Goal: Information Seeking & Learning: Obtain resource

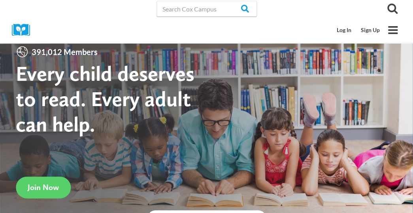
click at [0, 0] on link "Log In" at bounding box center [0, 0] width 0 height 0
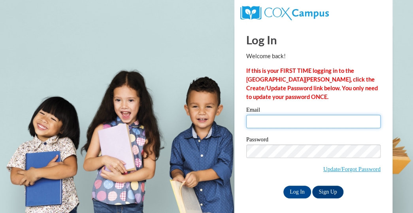
click at [272, 123] on input "Email" at bounding box center [313, 121] width 134 height 13
type input "alegzzrios@yahoo.com"
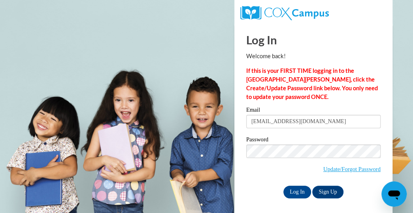
click at [273, 158] on span "Update/Forgot Password" at bounding box center [313, 160] width 134 height 33
click at [283, 185] on input "Log In" at bounding box center [297, 191] width 28 height 13
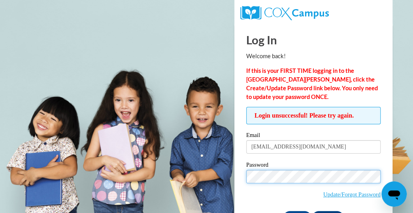
click at [283, 211] on input "Log In" at bounding box center [297, 217] width 28 height 13
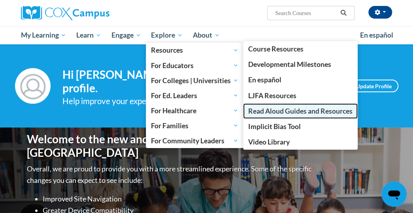
click at [268, 108] on span "Read Aloud Guides and Resources" at bounding box center [300, 111] width 104 height 8
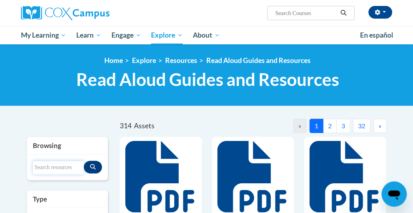
click at [51, 168] on input "Search resources" at bounding box center [58, 166] width 51 height 13
type input "fall"
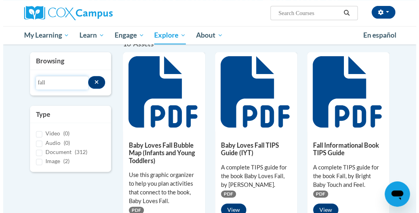
scroll to position [95, 0]
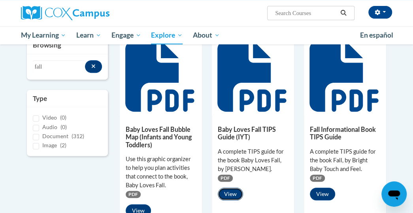
click at [237, 189] on button "View" at bounding box center [230, 193] width 25 height 13
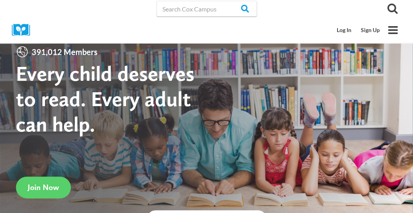
click at [0, 0] on link "Log In" at bounding box center [0, 0] width 0 height 0
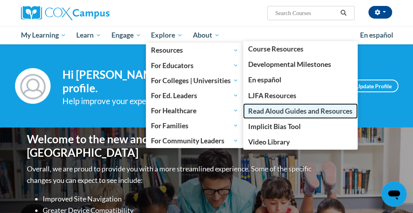
click at [281, 107] on span "Read Aloud Guides and Resources" at bounding box center [300, 111] width 104 height 8
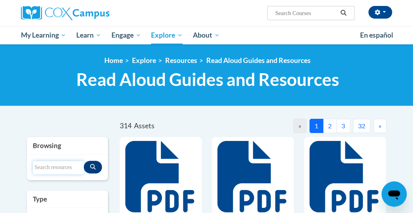
click at [46, 171] on input "Search resources" at bounding box center [58, 166] width 51 height 13
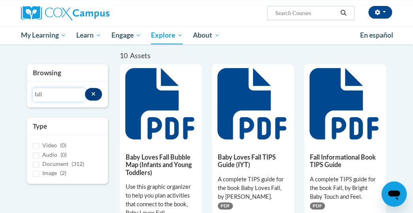
scroll to position [46, 0]
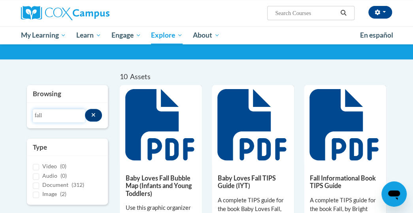
click at [55, 110] on input "fall" at bounding box center [59, 115] width 53 height 13
type input "f"
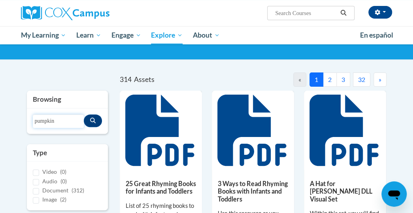
type input "pumpkin"
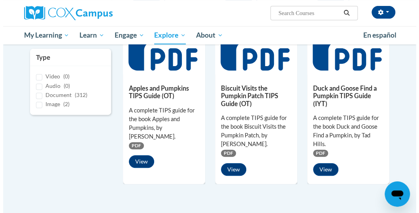
scroll to position [141, 0]
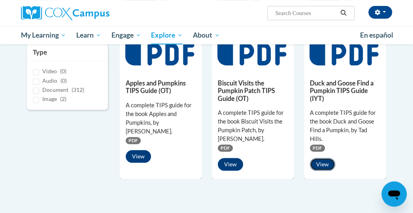
click at [324, 164] on button "View" at bounding box center [322, 164] width 25 height 13
